Goal: Task Accomplishment & Management: Manage account settings

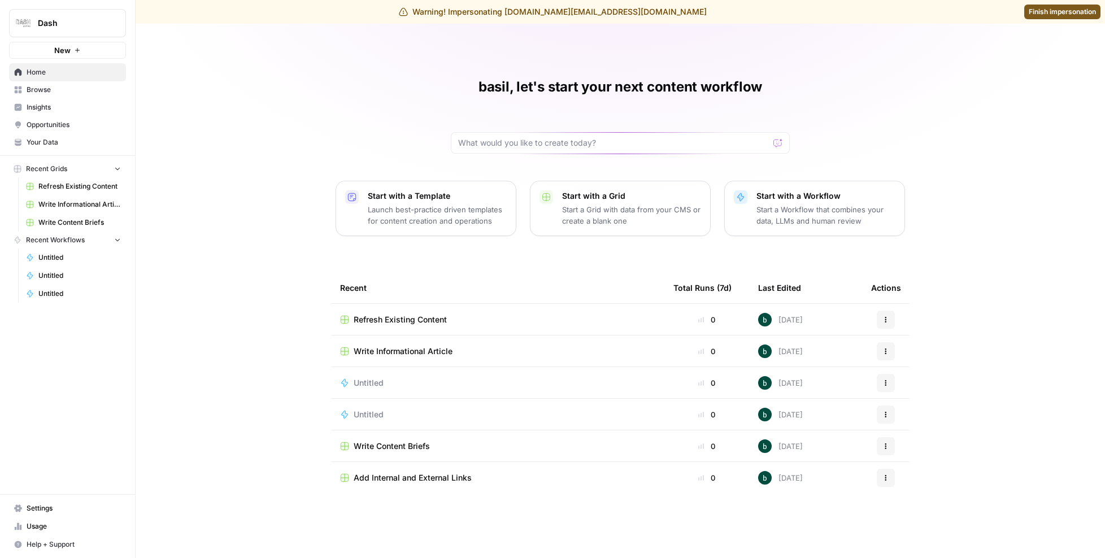
click at [56, 513] on span "Settings" at bounding box center [74, 509] width 94 height 10
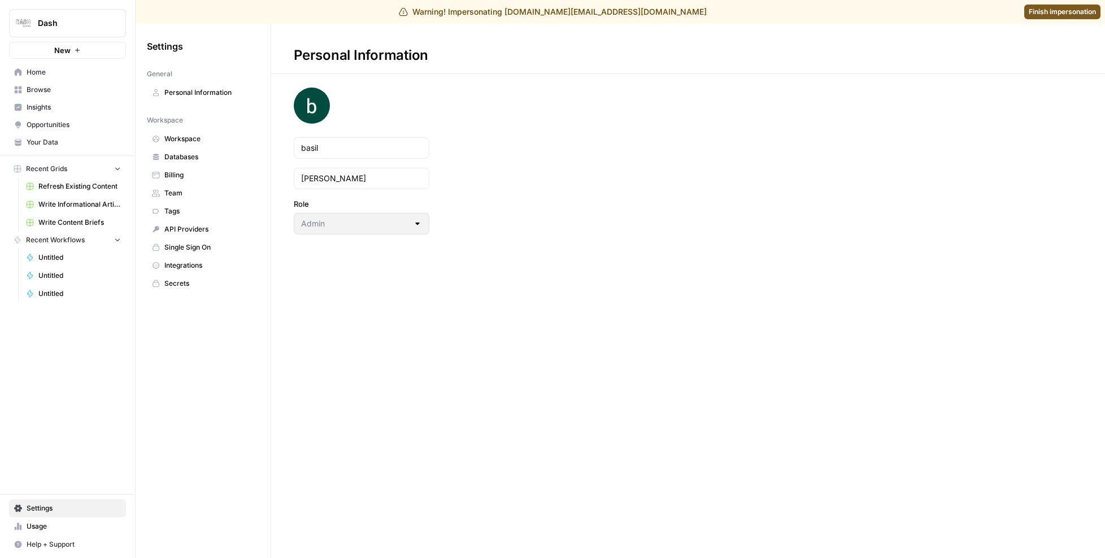
click at [188, 194] on span "Team" at bounding box center [209, 193] width 90 height 10
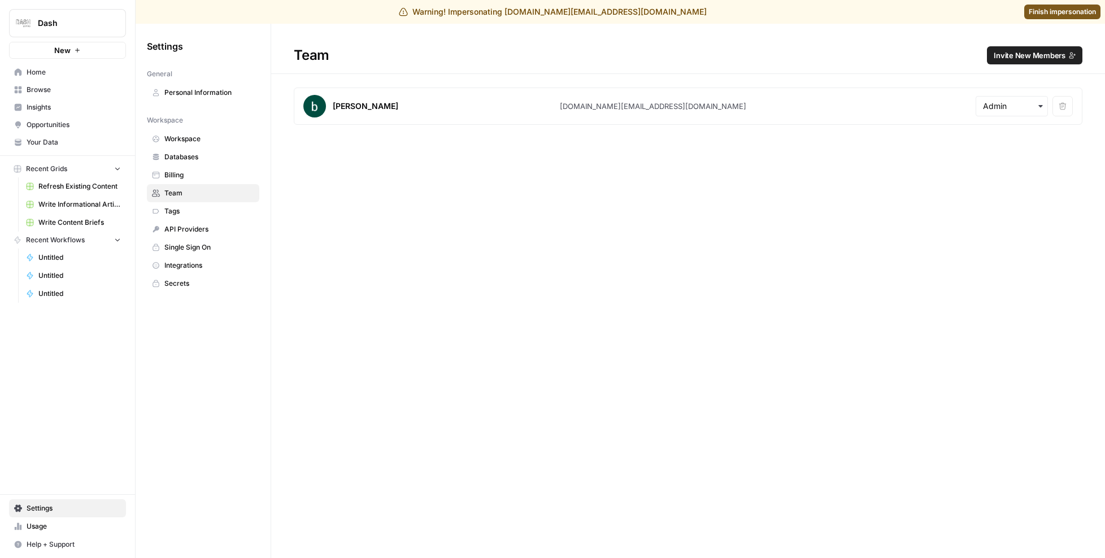
click at [1023, 57] on span "Invite New Members" at bounding box center [1030, 55] width 72 height 11
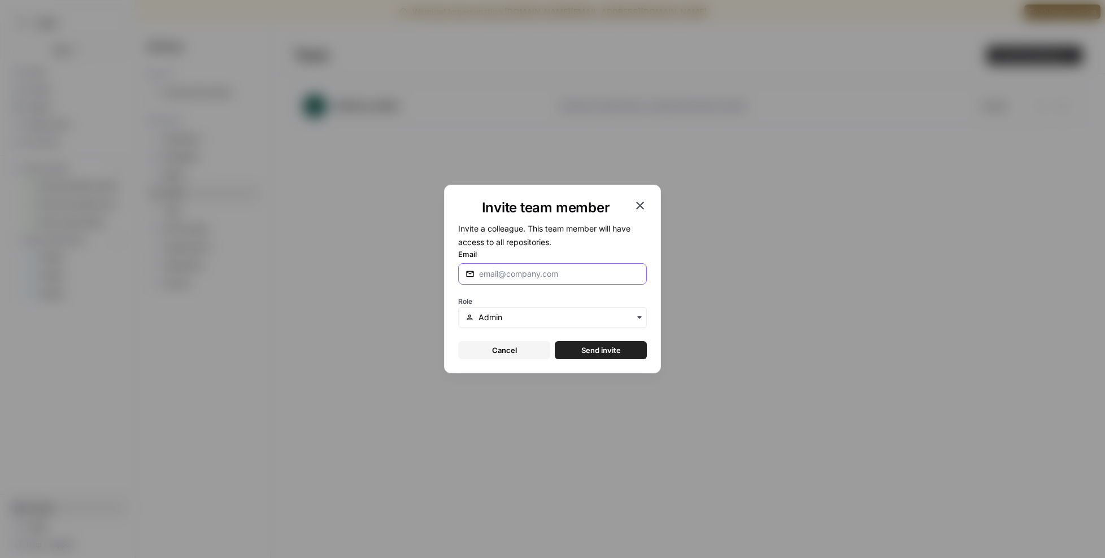
click at [523, 277] on input "Email" at bounding box center [559, 273] width 160 height 11
paste input "[PERSON_NAME][EMAIL_ADDRESS][DOMAIN_NAME]"
type input "[PERSON_NAME][EMAIL_ADDRESS][DOMAIN_NAME]"
click at [587, 353] on span "Send invite" at bounding box center [601, 350] width 40 height 11
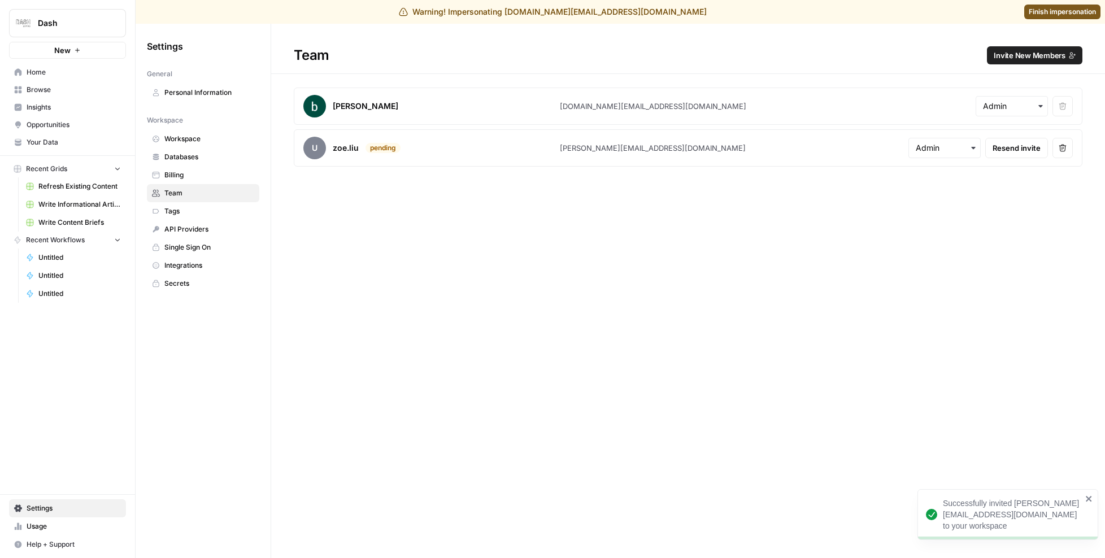
click at [1010, 52] on span "Invite New Members" at bounding box center [1030, 55] width 72 height 11
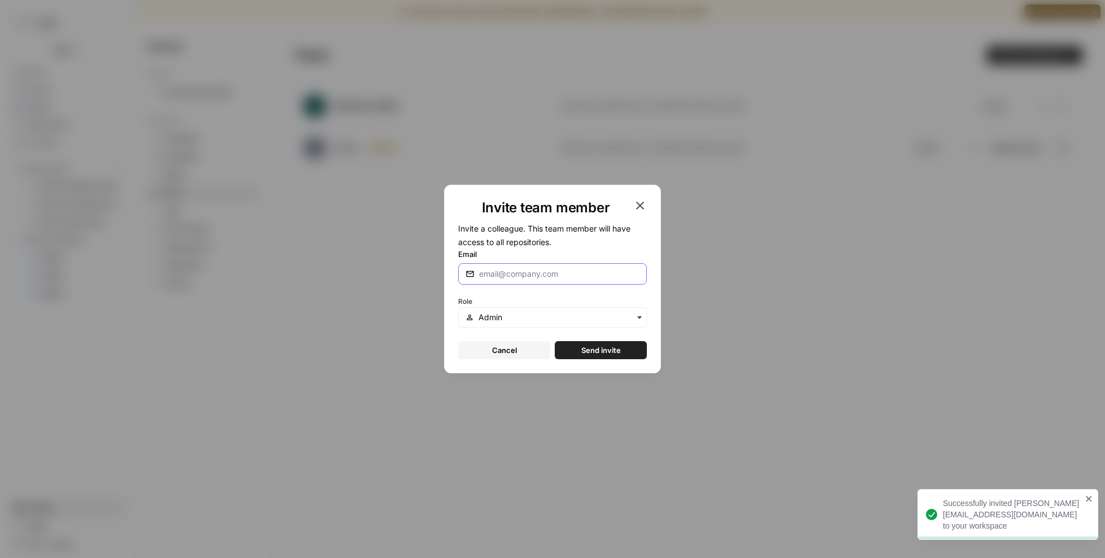
click at [554, 274] on input "Email" at bounding box center [559, 273] width 160 height 11
paste input "[EMAIL_ADDRESS][DOMAIN_NAME]"
type input "[EMAIL_ADDRESS][DOMAIN_NAME]"
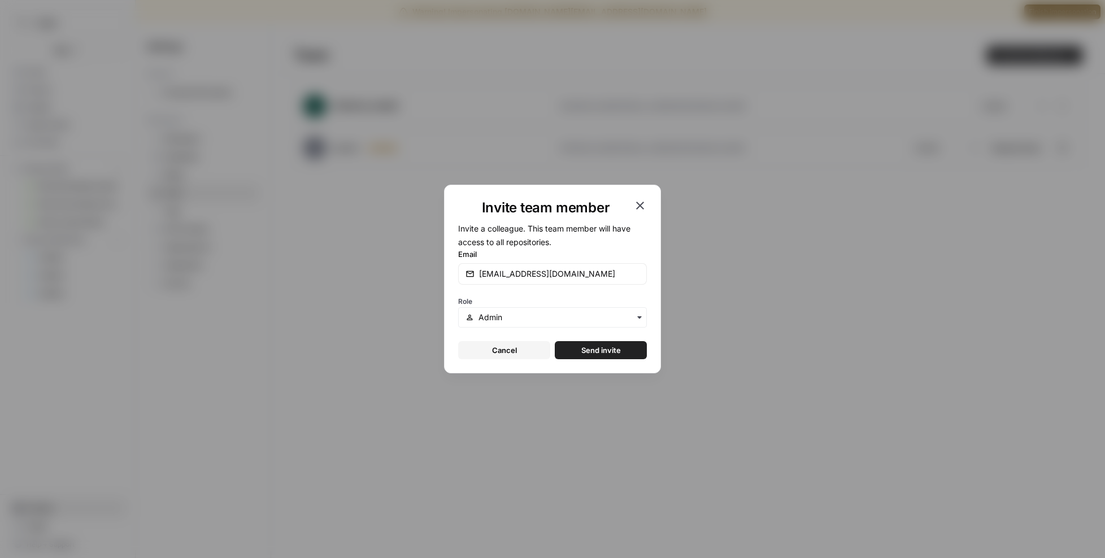
click at [613, 350] on span "Send invite" at bounding box center [601, 350] width 40 height 11
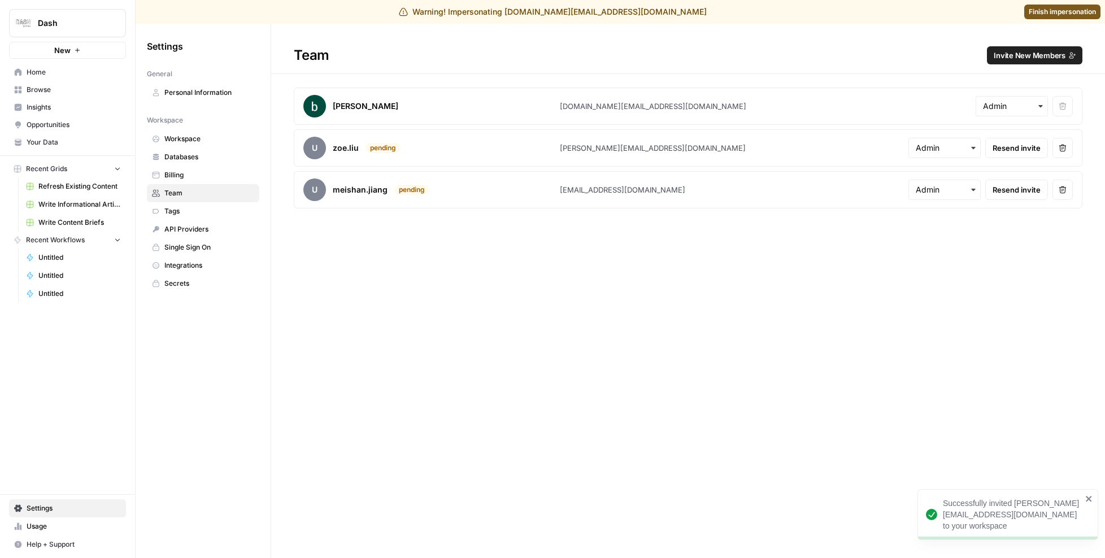
click at [1031, 56] on span "Invite New Members" at bounding box center [1030, 55] width 72 height 11
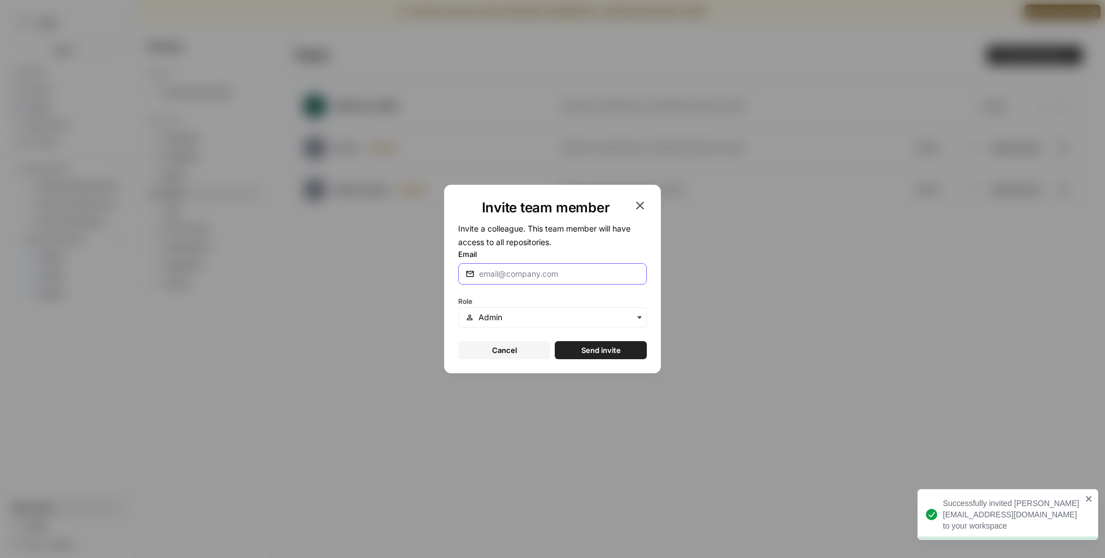
click at [537, 275] on input "Email" at bounding box center [559, 273] width 160 height 11
paste input "[EMAIL_ADDRESS][DOMAIN_NAME]"
type input "[EMAIL_ADDRESS][DOMAIN_NAME]"
click at [611, 352] on span "Send invite" at bounding box center [601, 350] width 40 height 11
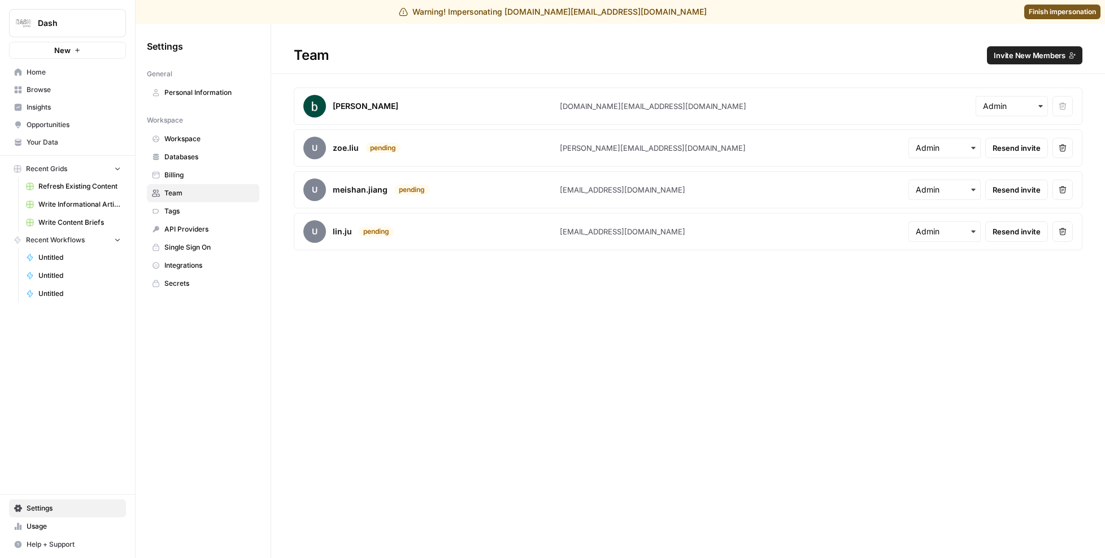
click at [54, 528] on span "Usage" at bounding box center [74, 527] width 94 height 10
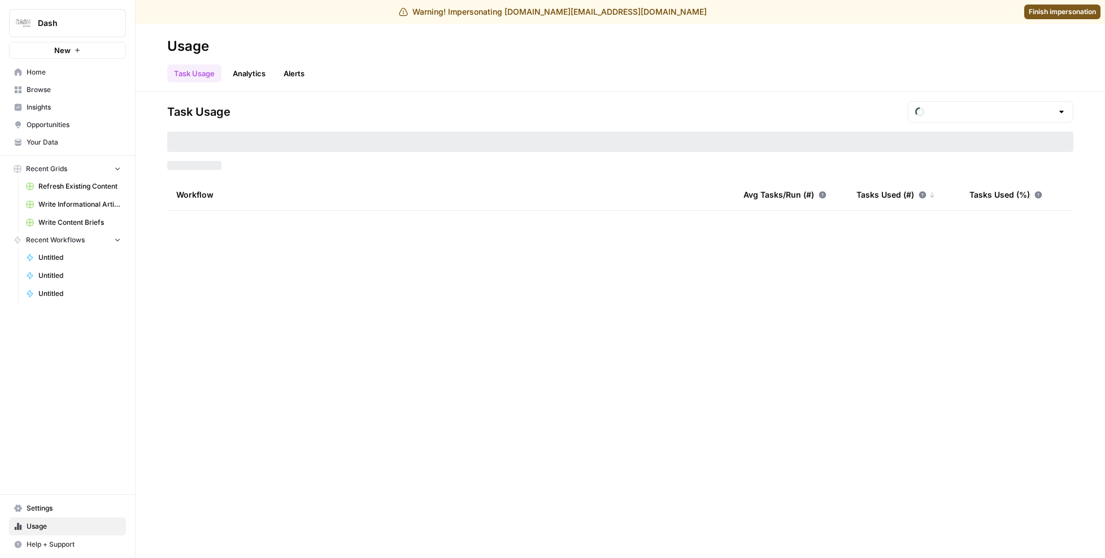
type input "September Tasks"
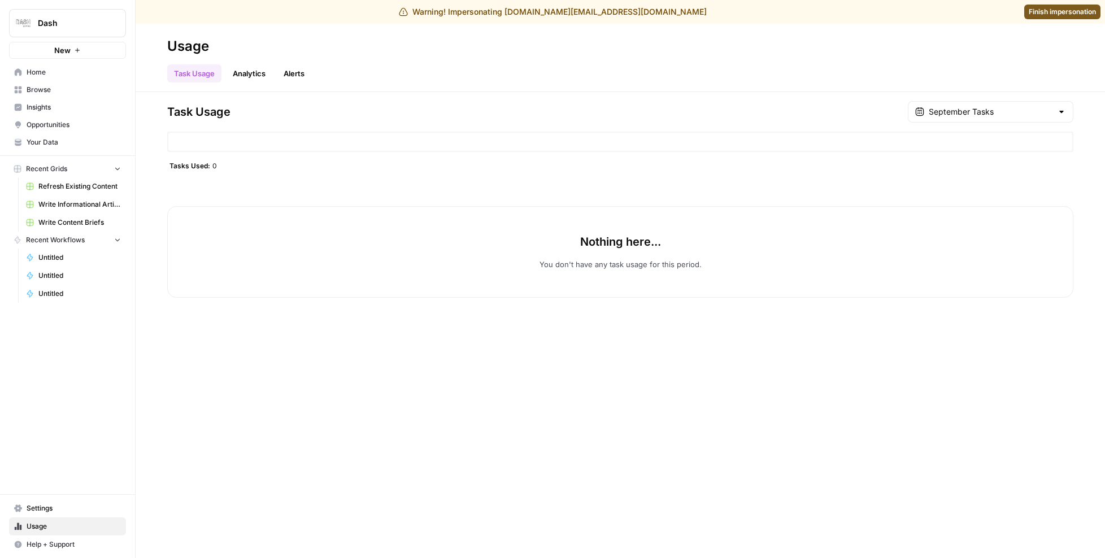
click at [49, 511] on span "Settings" at bounding box center [74, 509] width 94 height 10
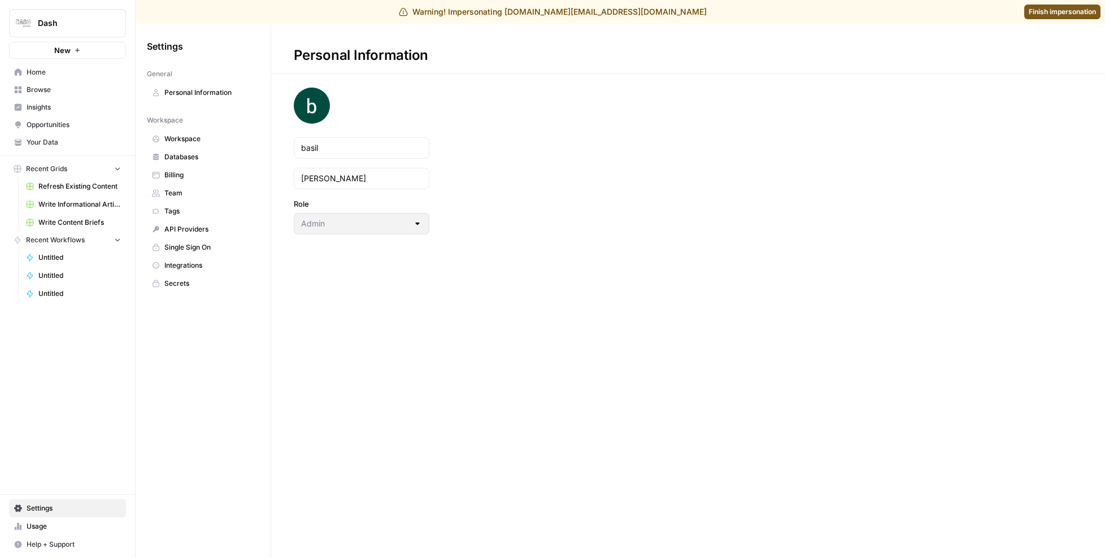
click at [194, 168] on link "Billing" at bounding box center [203, 175] width 112 height 18
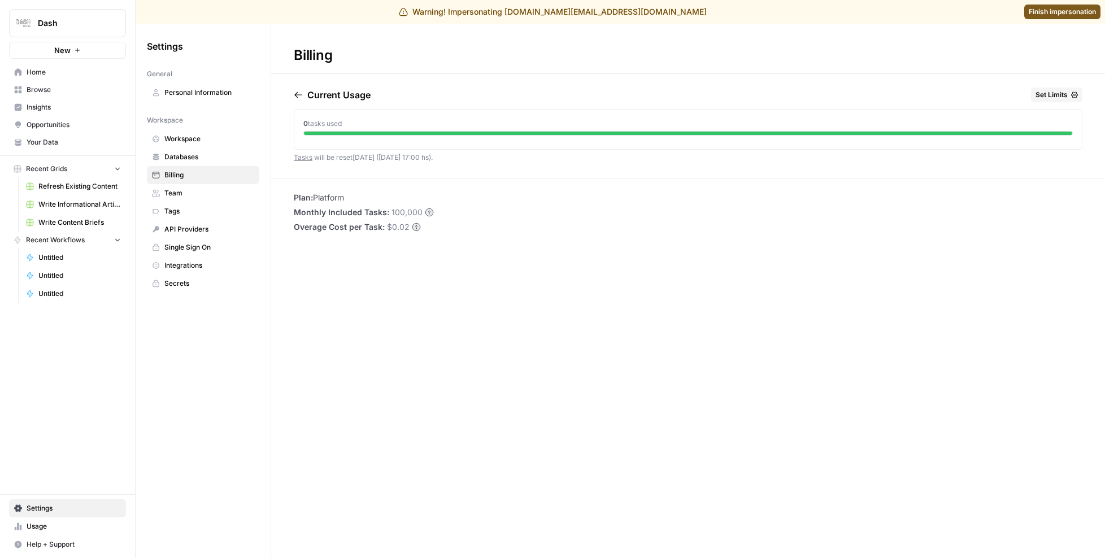
click at [1048, 95] on span "Set Limits" at bounding box center [1052, 95] width 32 height 10
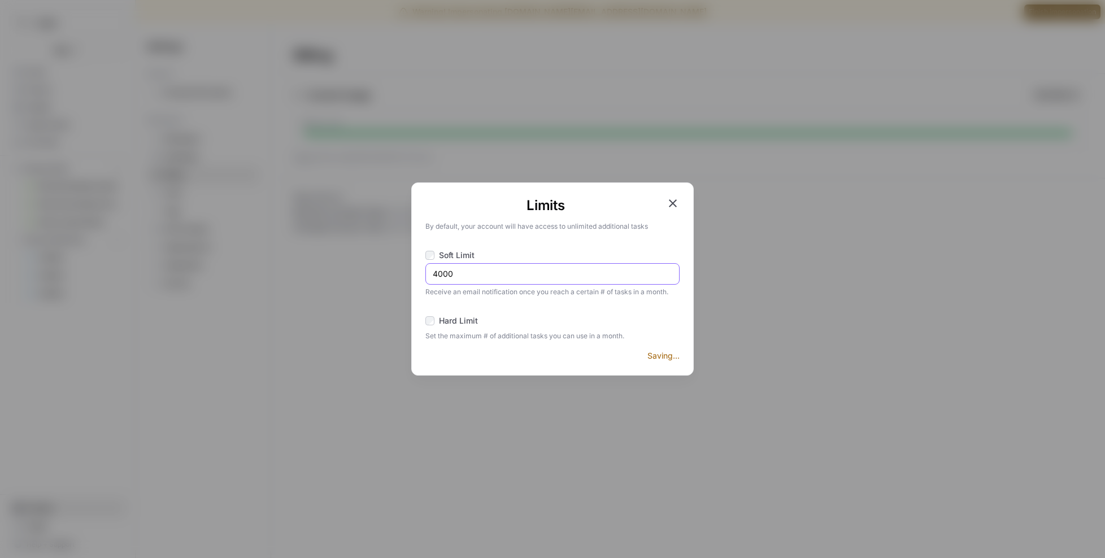
click at [459, 274] on input "4000" at bounding box center [553, 273] width 240 height 11
type input "90000"
click at [674, 204] on icon "button" at bounding box center [673, 203] width 8 height 8
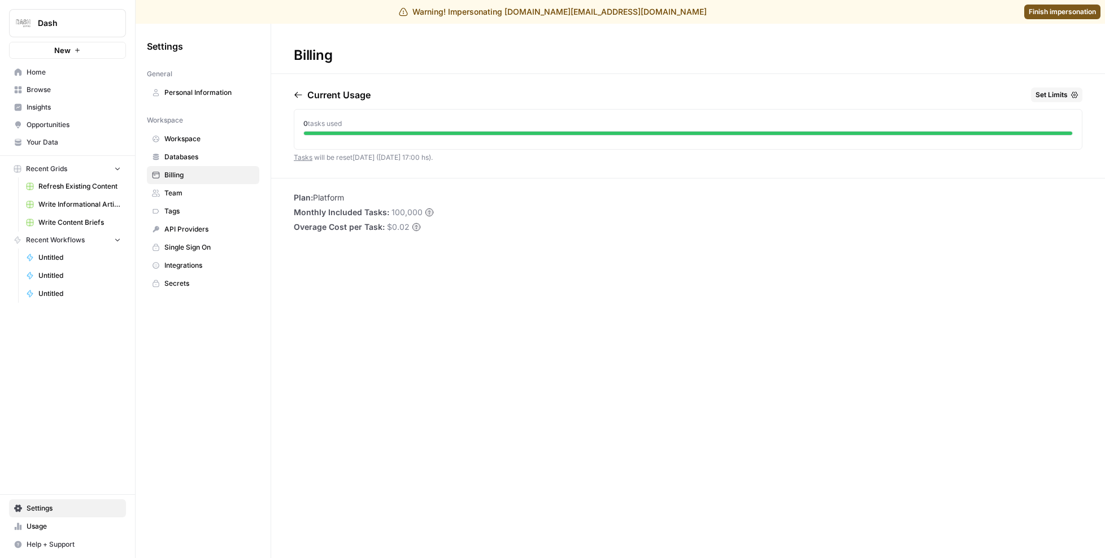
click at [1056, 95] on span "Set Limits" at bounding box center [1052, 95] width 32 height 10
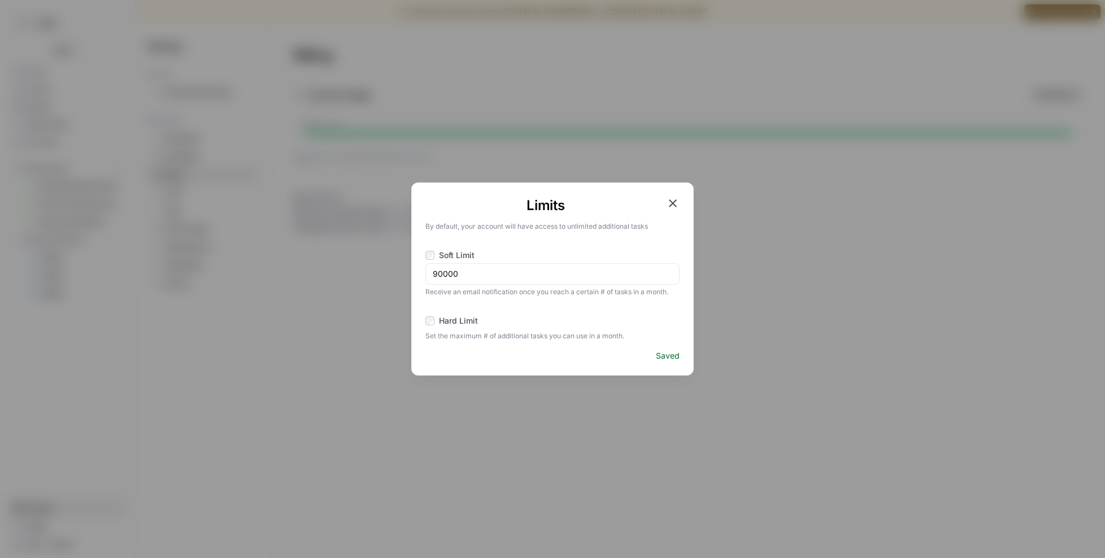
click at [674, 203] on icon "button" at bounding box center [673, 203] width 8 height 8
